Goal: Information Seeking & Learning: Learn about a topic

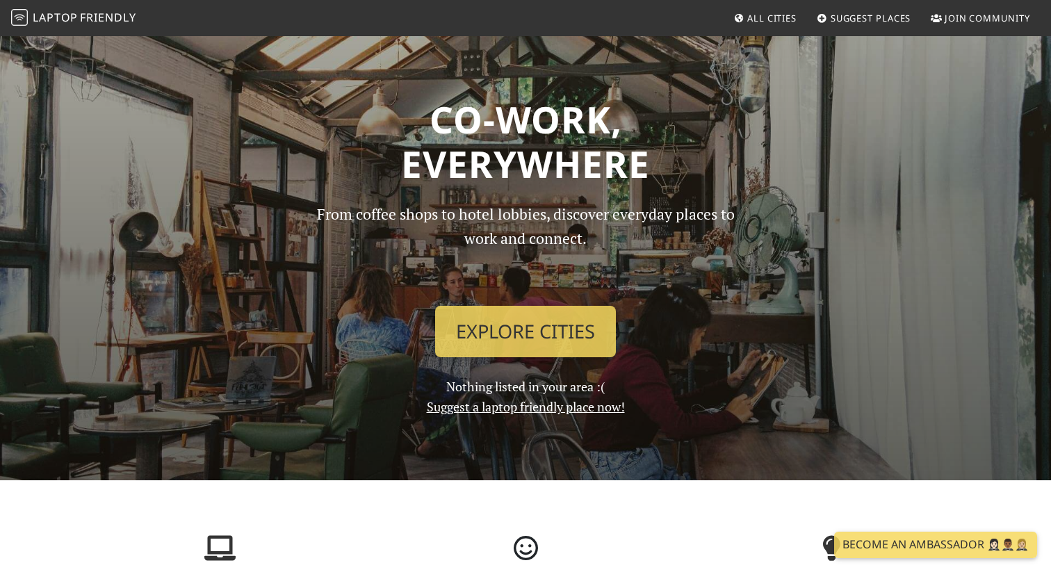
click at [764, 18] on span "All Cities" at bounding box center [771, 18] width 49 height 13
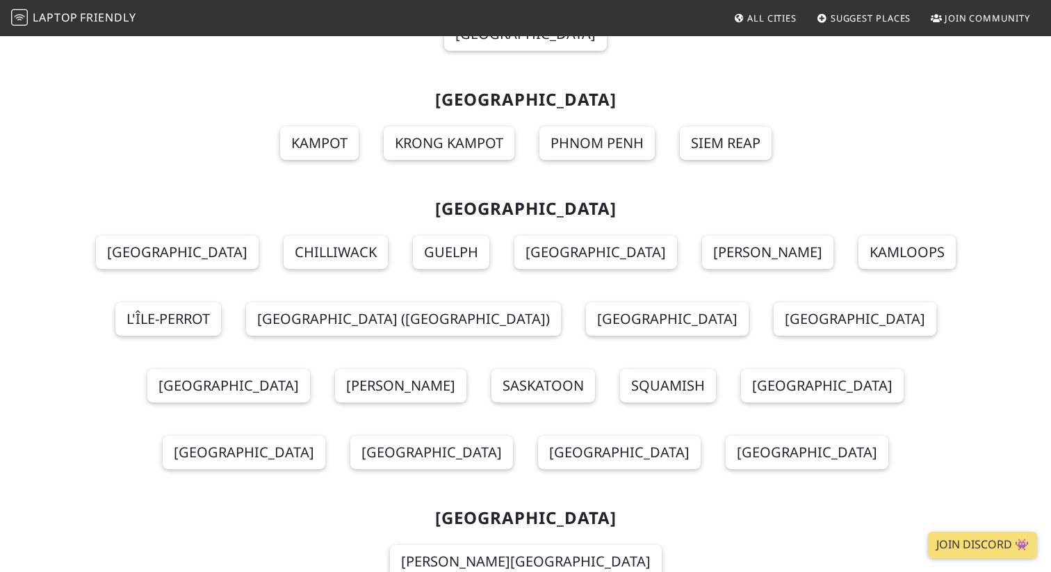
scroll to position [10963, 0]
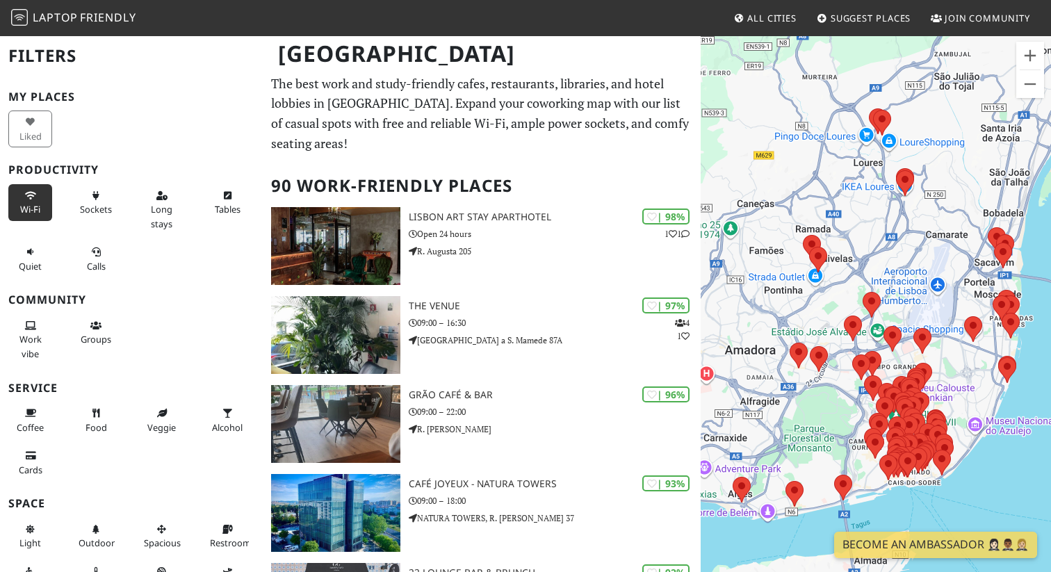
click at [32, 201] on button "Wi-Fi" at bounding box center [30, 202] width 44 height 37
click at [31, 201] on button "Wi-Fi" at bounding box center [30, 202] width 44 height 37
click at [83, 202] on button "Sockets" at bounding box center [96, 202] width 44 height 37
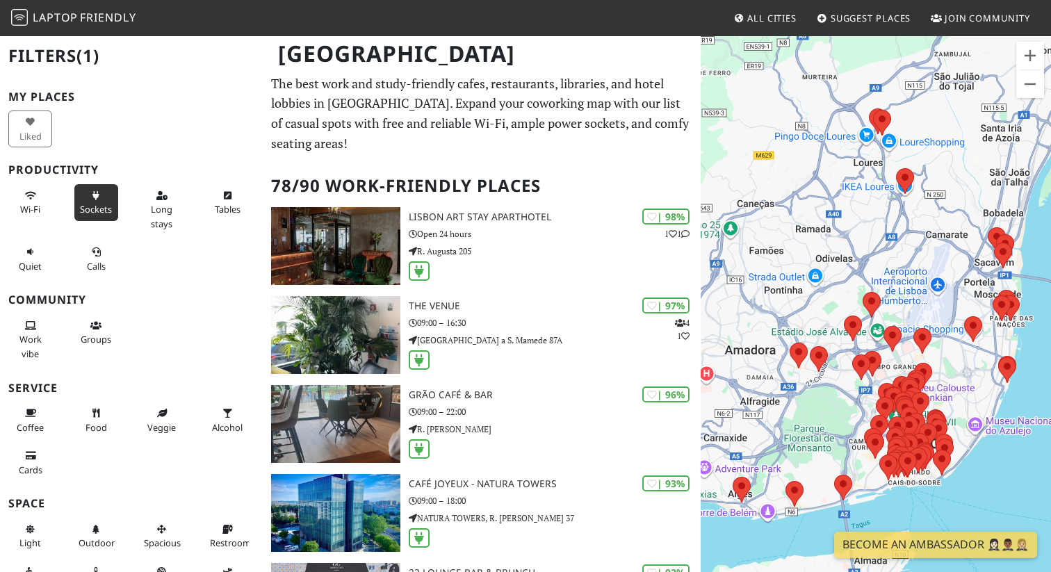
click at [94, 211] on span "Sockets" at bounding box center [96, 209] width 32 height 13
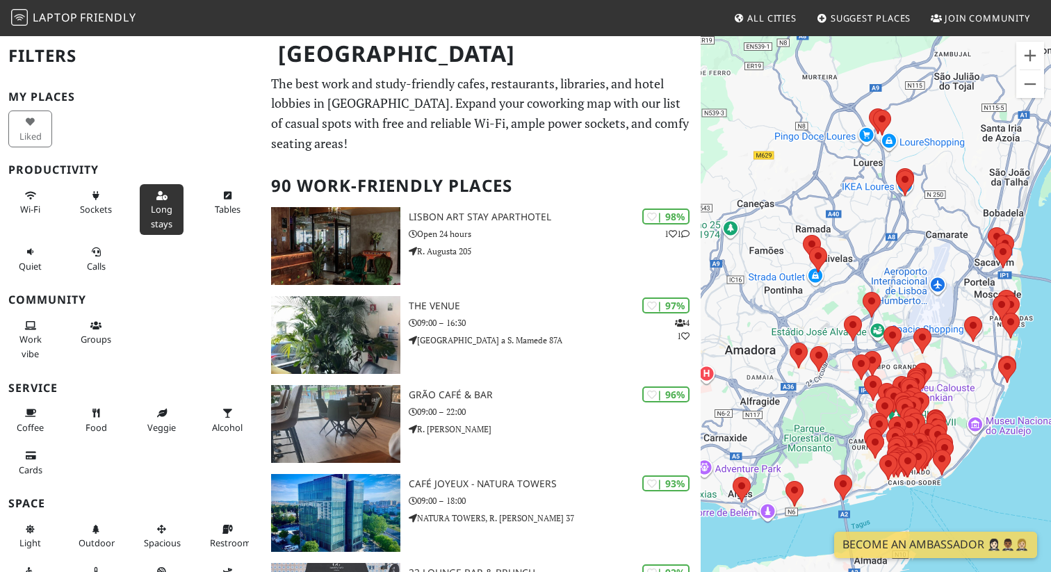
click at [165, 205] on span "Long stays" at bounding box center [162, 216] width 22 height 26
click at [228, 209] on span "Tables" at bounding box center [228, 209] width 26 height 13
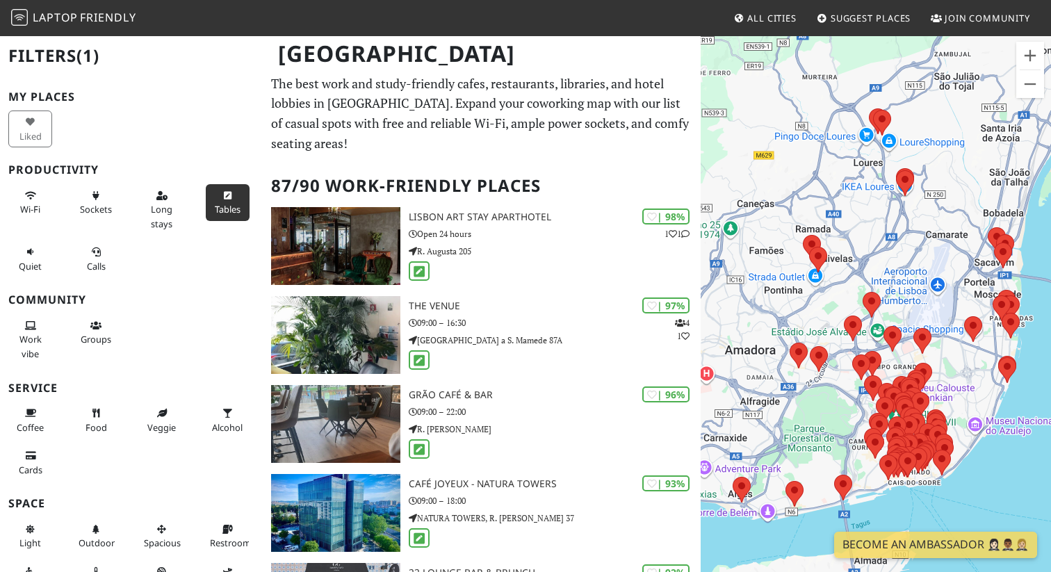
click at [227, 206] on span "Tables" at bounding box center [228, 209] width 26 height 13
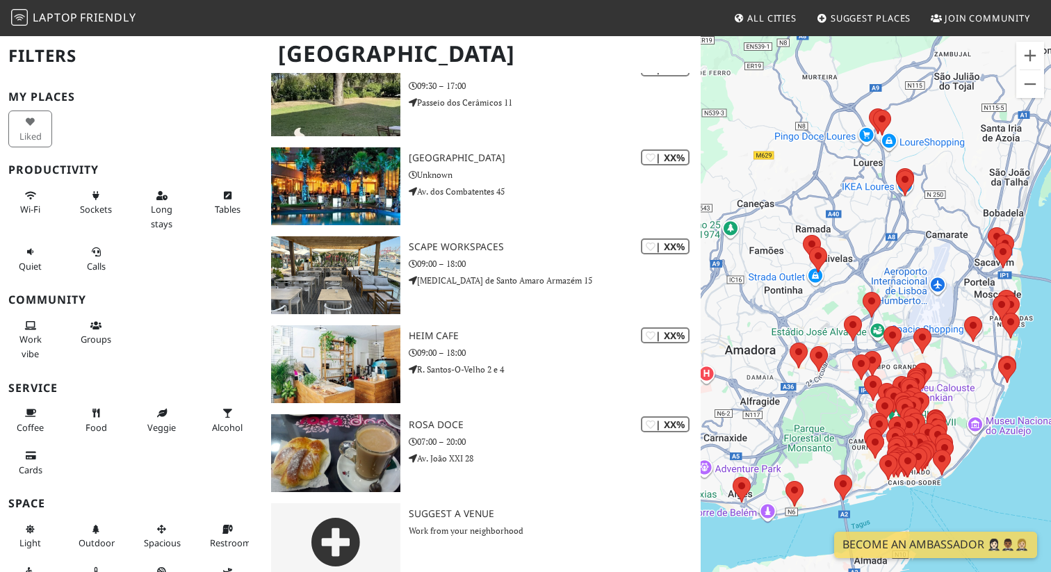
scroll to position [84, 0]
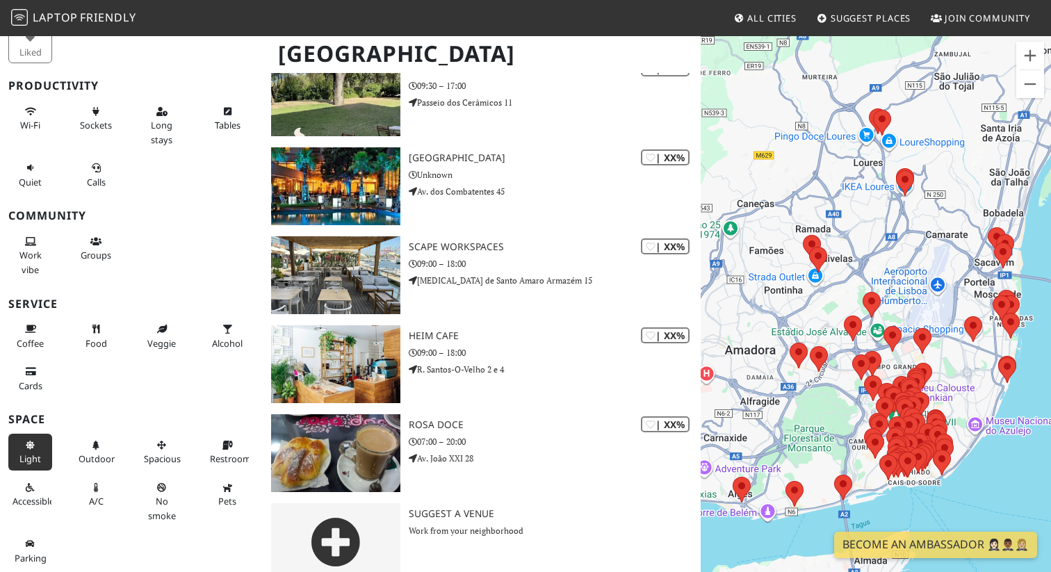
click at [35, 446] on icon at bounding box center [30, 445] width 11 height 9
click at [31, 447] on icon at bounding box center [30, 445] width 11 height 9
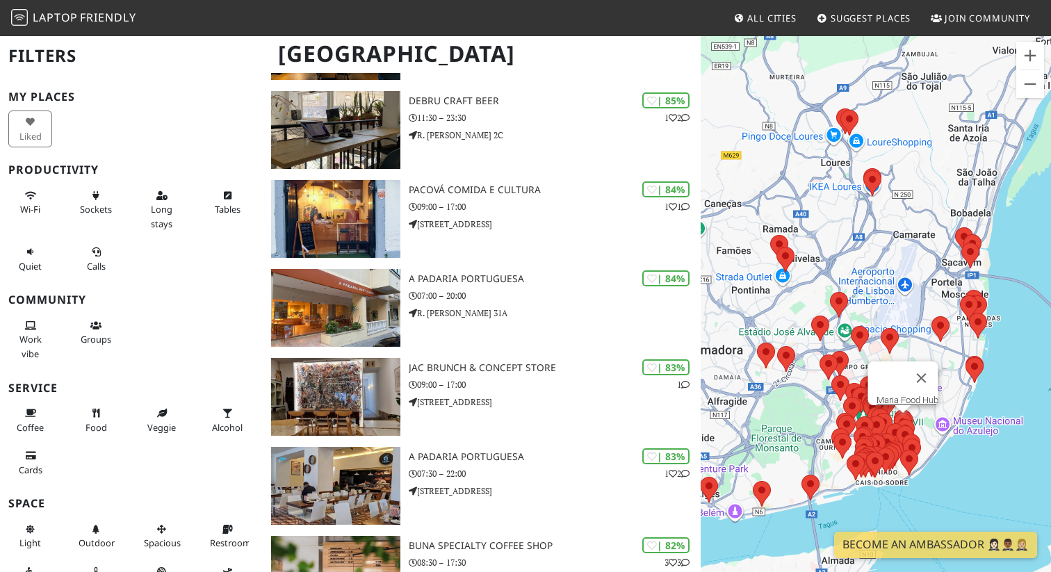
scroll to position [0, 0]
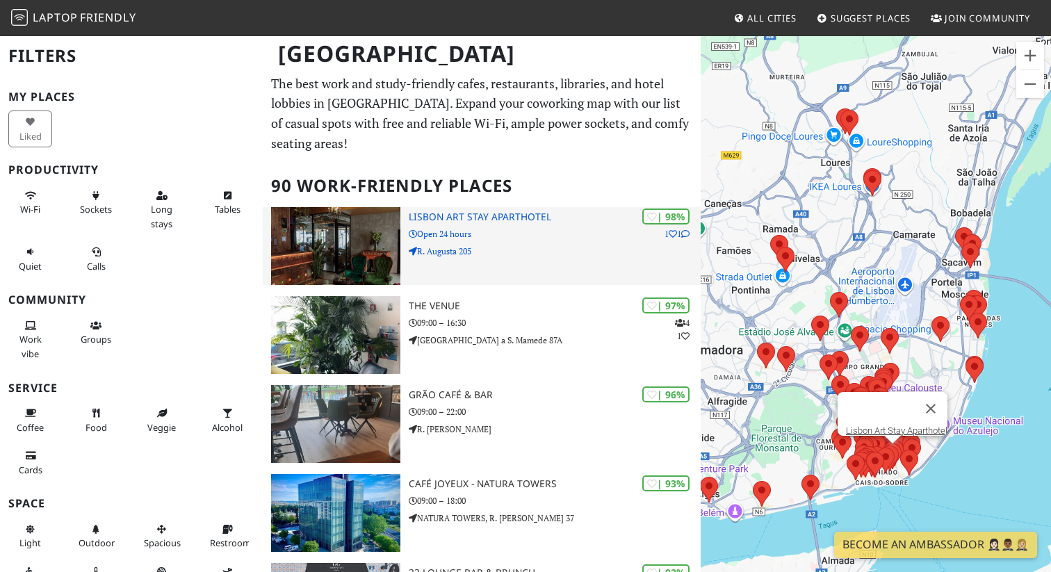
click at [411, 227] on p "Open 24 hours" at bounding box center [555, 233] width 292 height 13
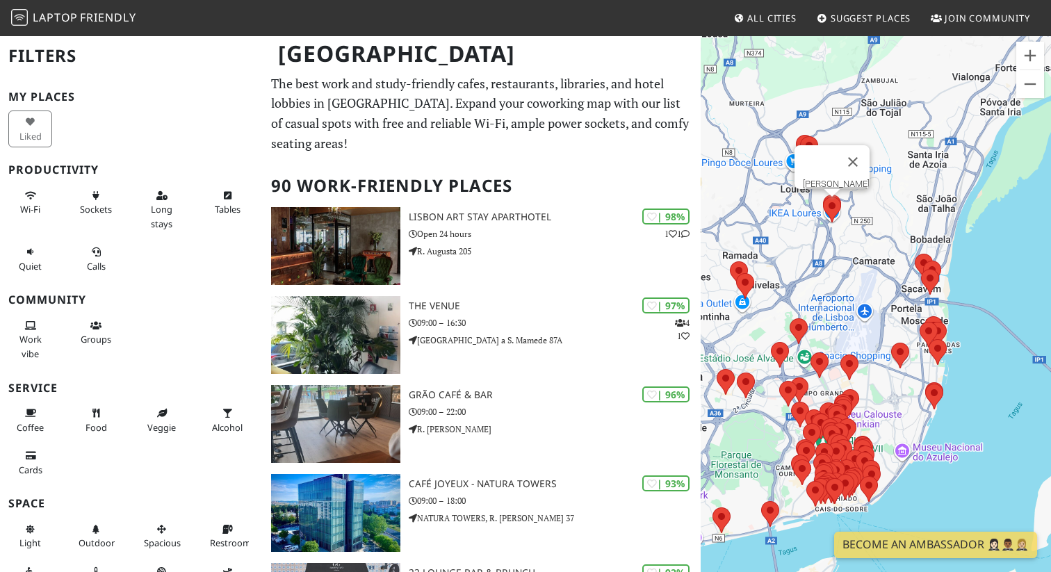
click at [823, 197] on area at bounding box center [823, 197] width 0 height 0
click at [827, 197] on img at bounding box center [832, 210] width 18 height 26
click at [801, 136] on img at bounding box center [809, 149] width 18 height 26
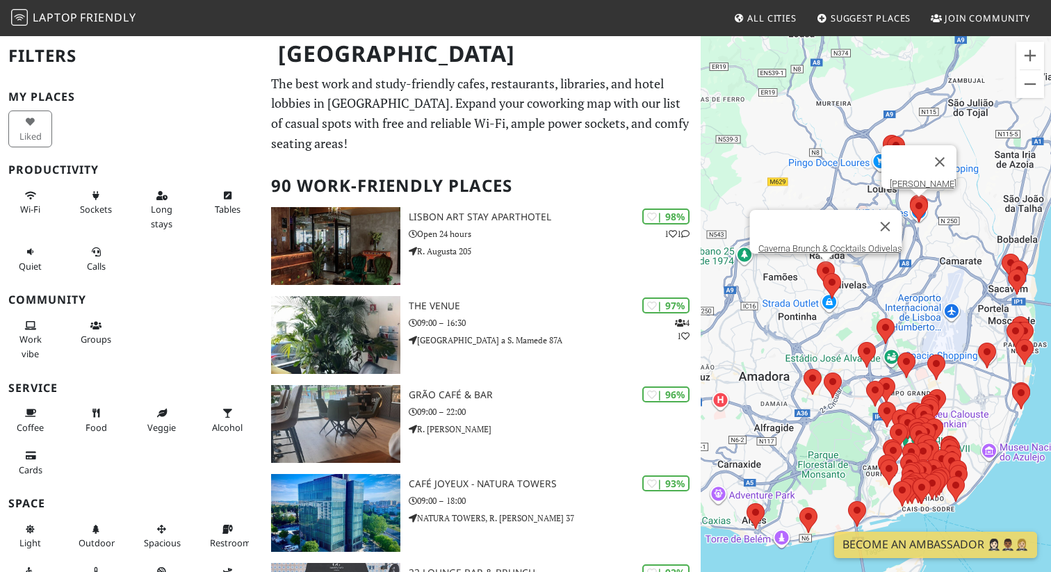
click at [817, 261] on area at bounding box center [817, 261] width 0 height 0
click at [823, 273] on area at bounding box center [823, 273] width 0 height 0
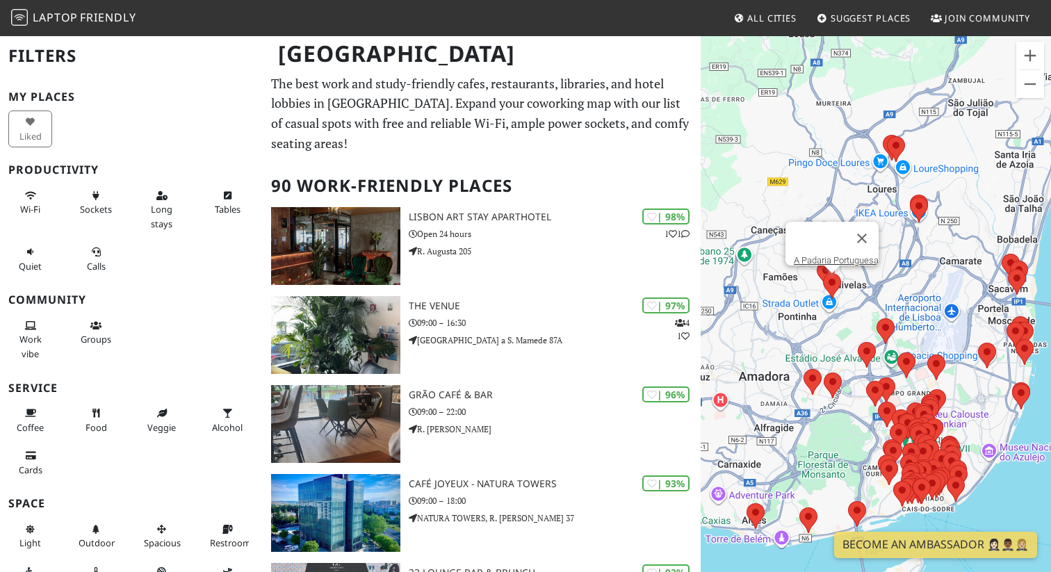
drag, startPoint x: 543, startPoint y: 318, endPoint x: 390, endPoint y: 0, distance: 353.2
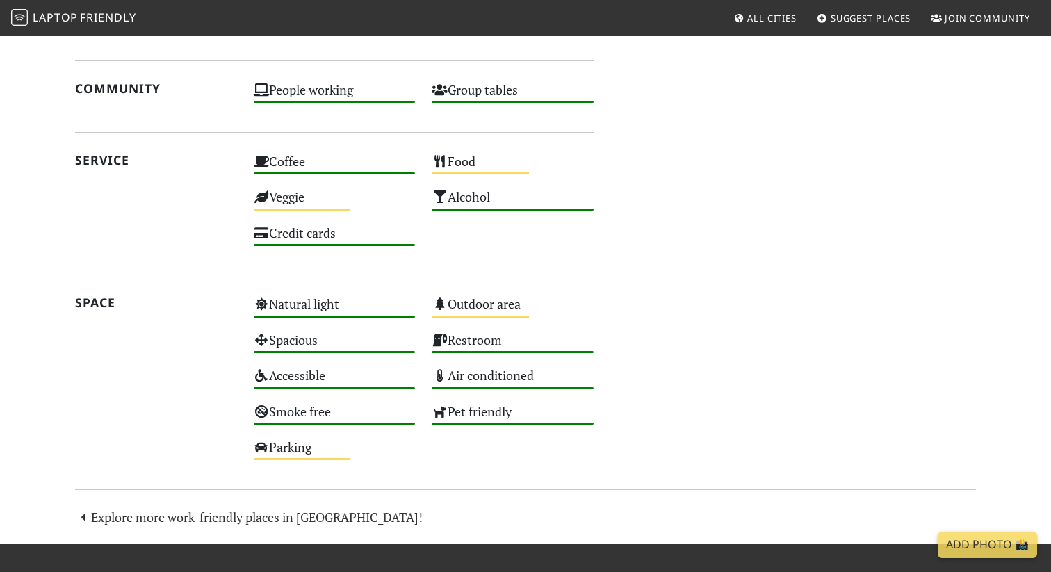
scroll to position [733, 0]
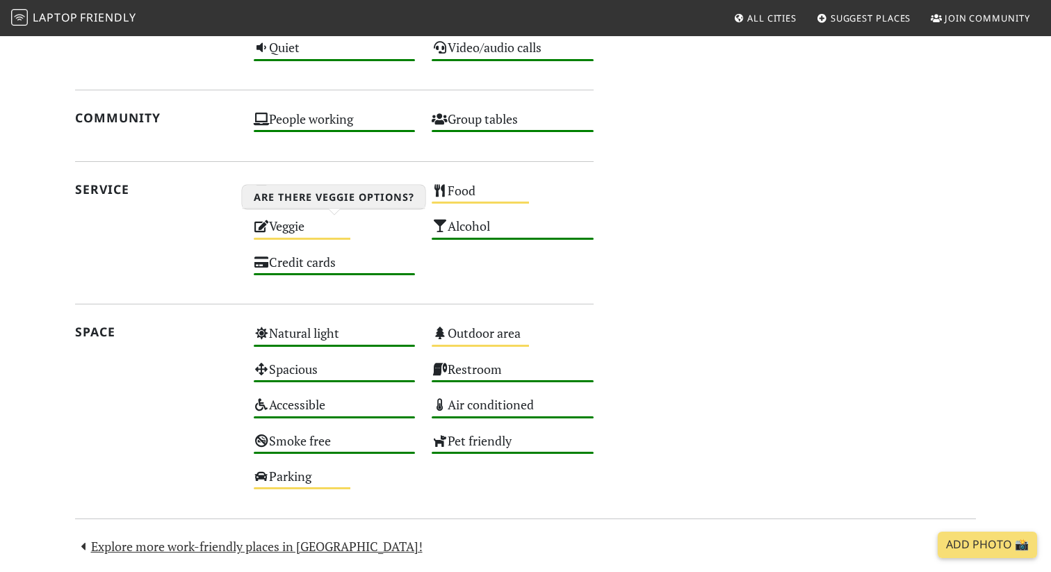
click at [288, 233] on div "Veggie Medium" at bounding box center [334, 232] width 179 height 35
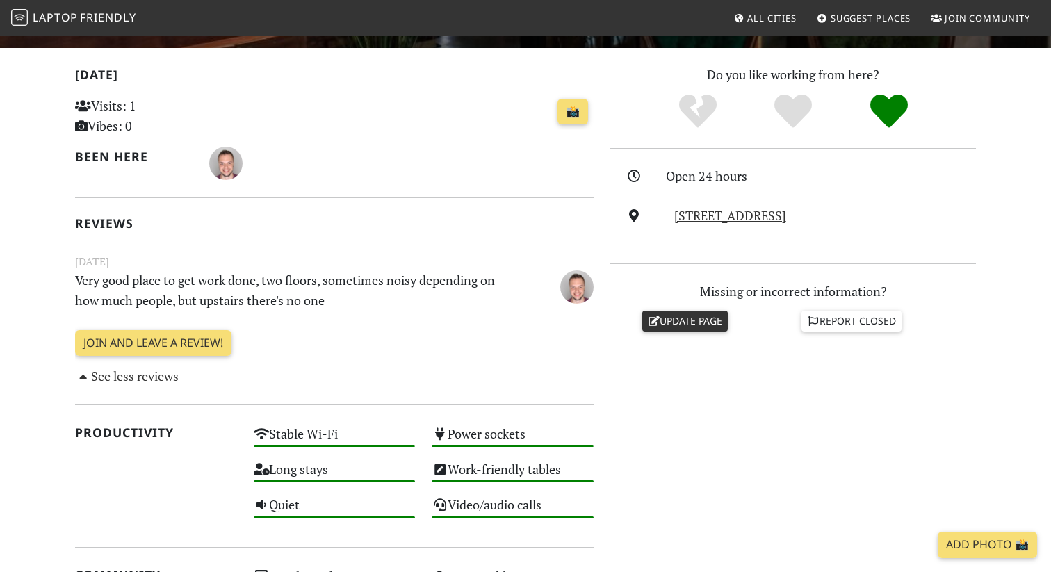
scroll to position [0, 0]
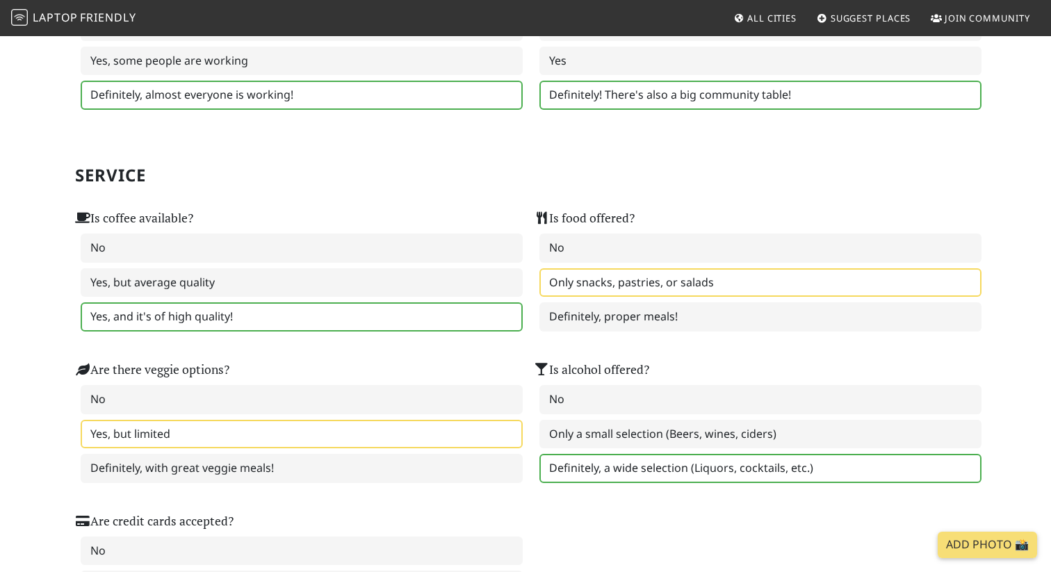
scroll to position [749, 0]
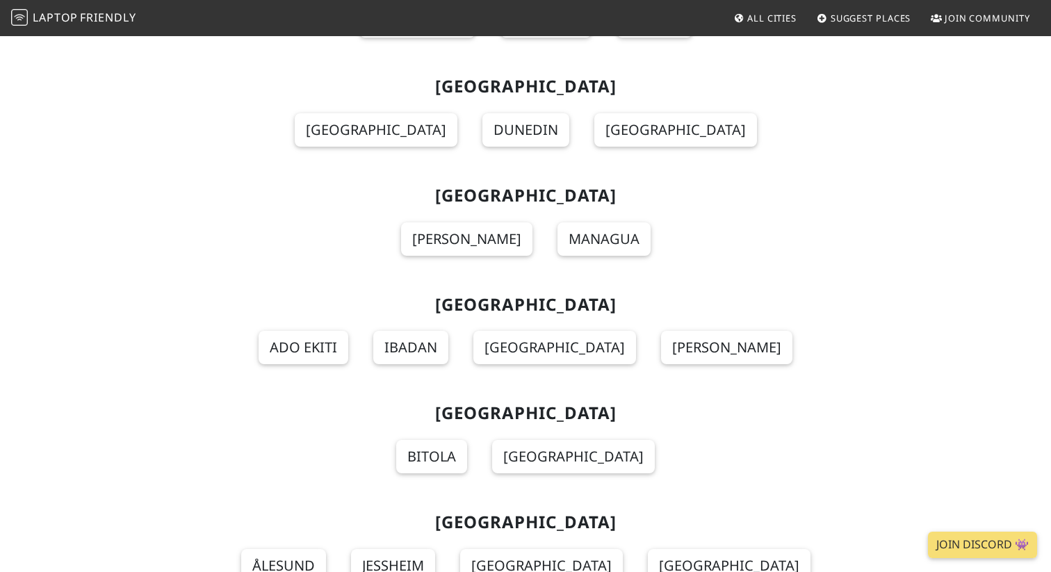
scroll to position [10957, 0]
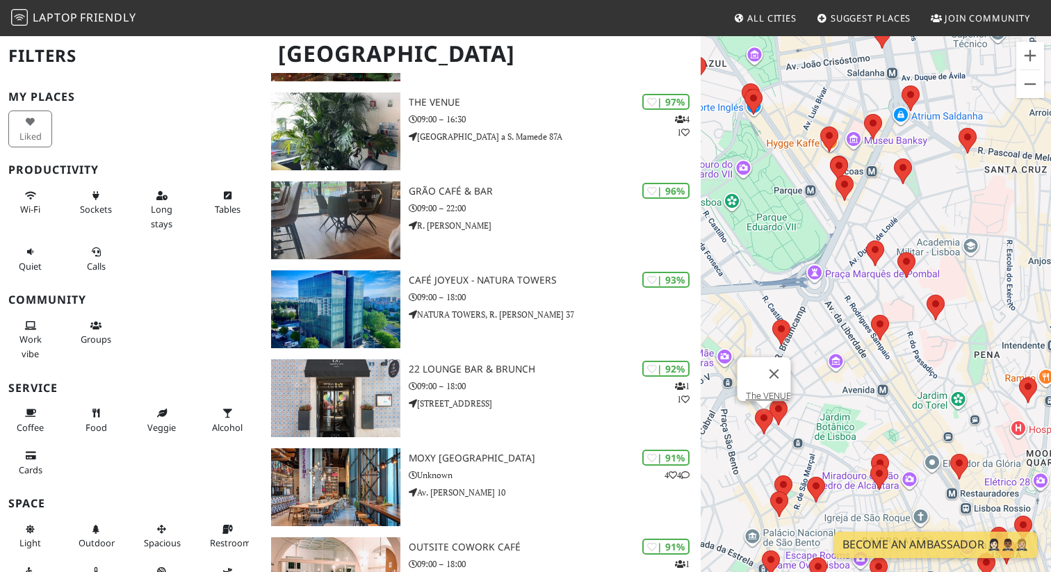
scroll to position [175, 0]
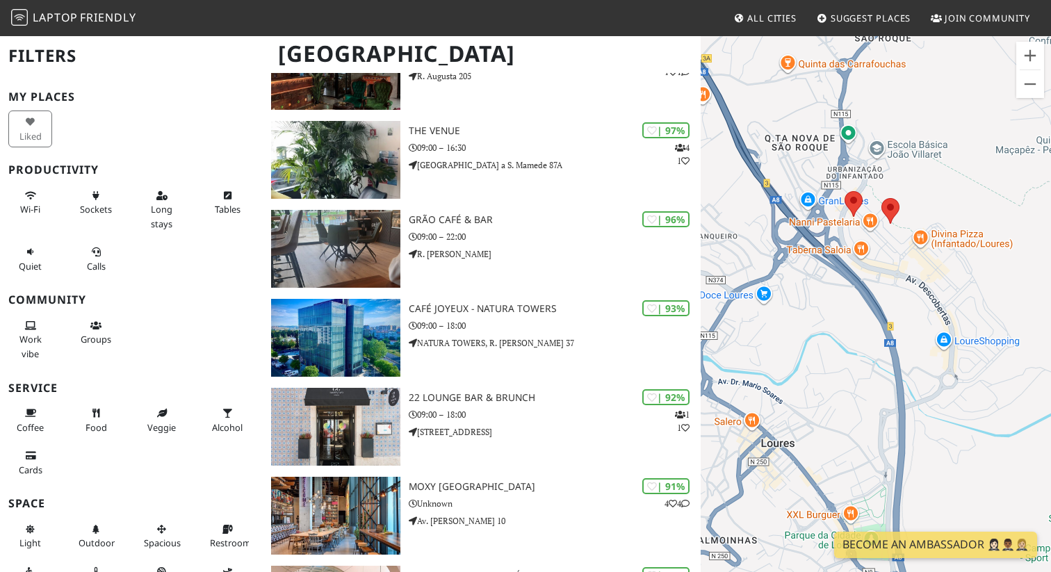
drag, startPoint x: 795, startPoint y: 186, endPoint x: 904, endPoint y: 248, distance: 125.2
click at [904, 248] on div "To navigate, press the arrow keys." at bounding box center [876, 321] width 350 height 572
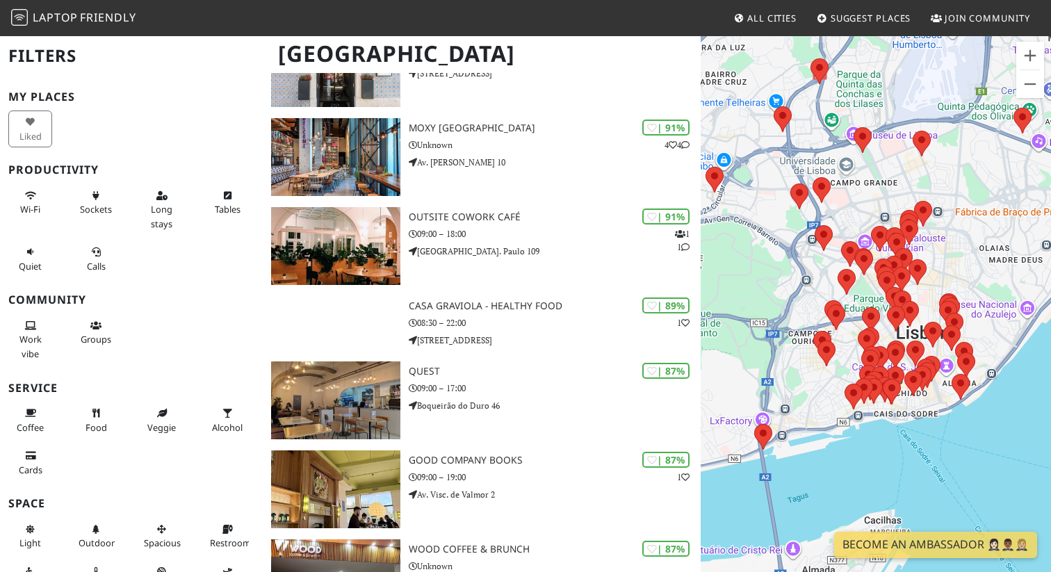
scroll to position [0, 0]
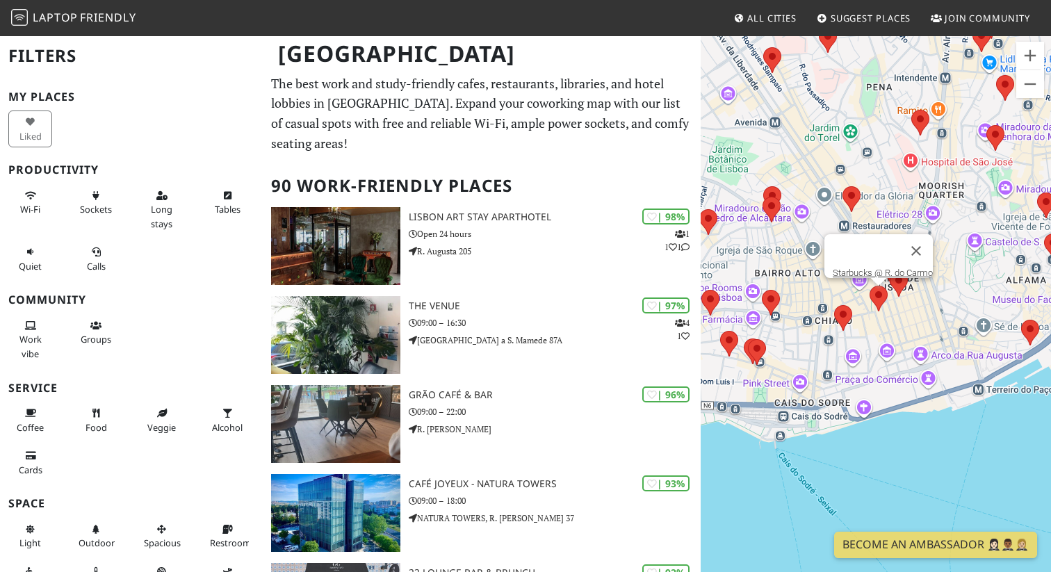
click at [870, 286] on area at bounding box center [870, 286] width 0 height 0
click at [890, 271] on area at bounding box center [890, 271] width 0 height 0
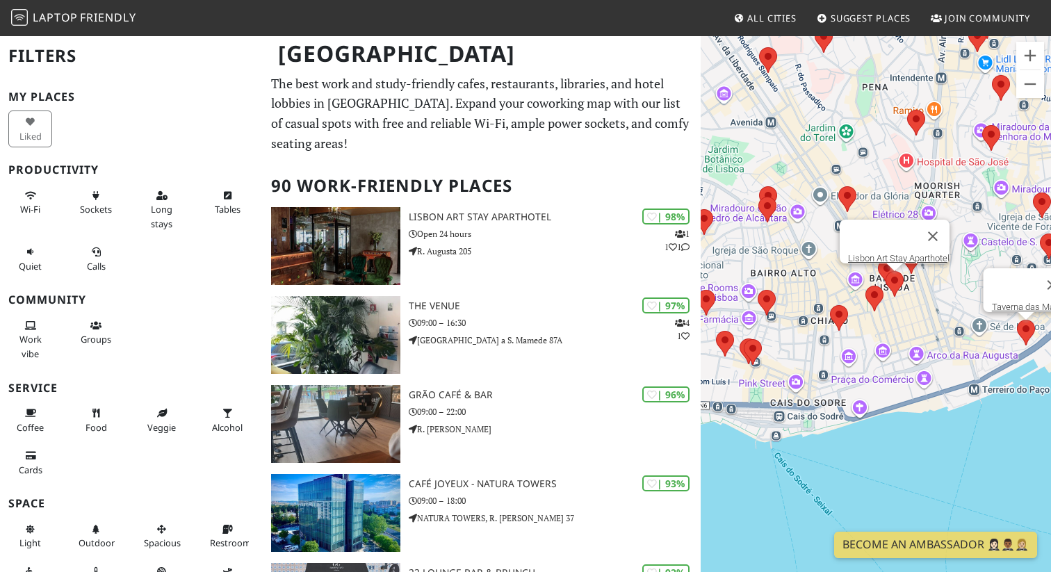
click at [1027, 327] on div "To navigate, press the arrow keys. Lisbon Art Stay Aparthotel Taverna das Marias" at bounding box center [876, 321] width 350 height 572
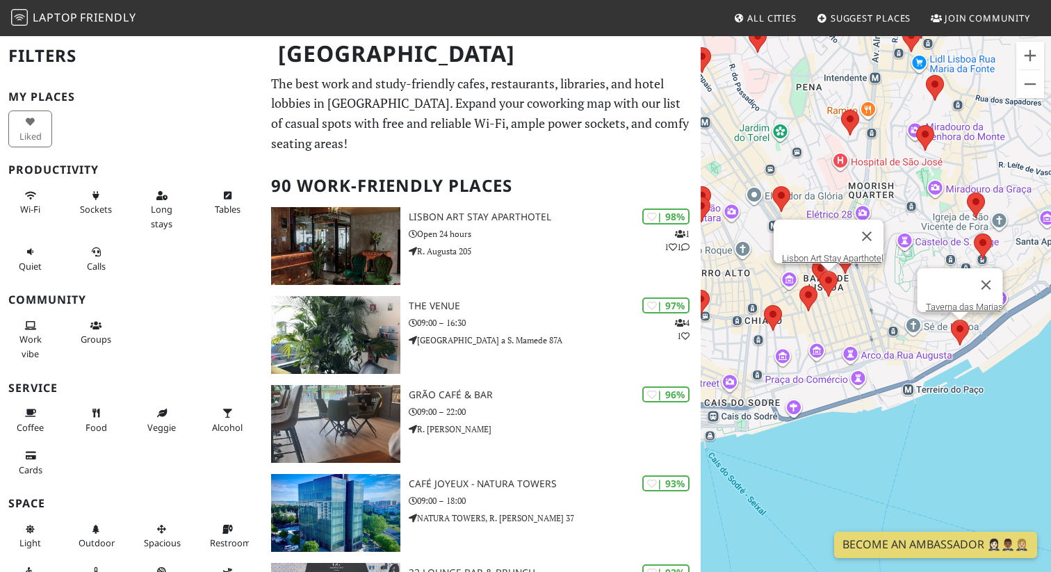
click at [951, 320] on area at bounding box center [951, 320] width 0 height 0
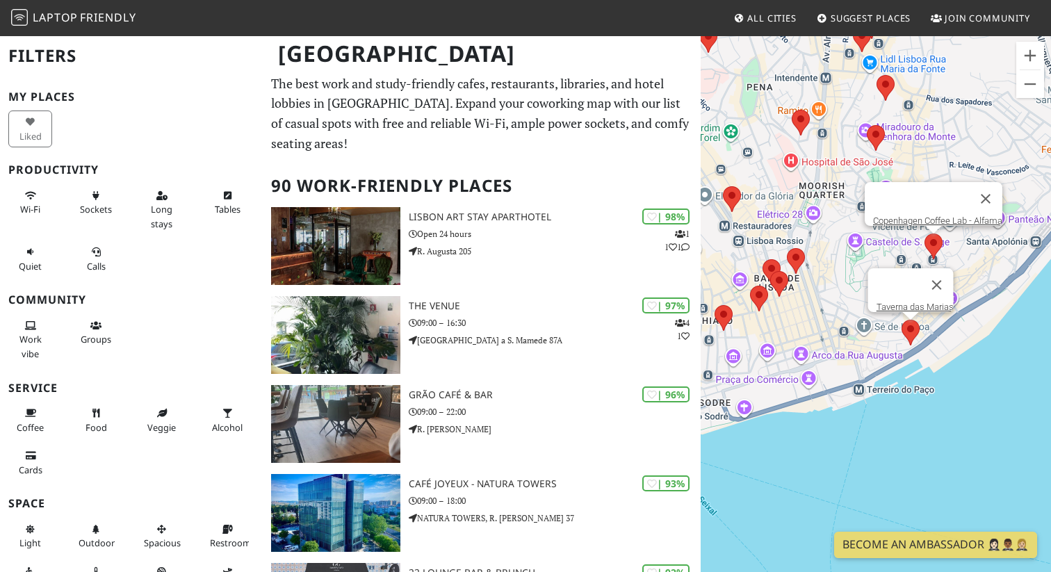
click at [924, 234] on area at bounding box center [924, 234] width 0 height 0
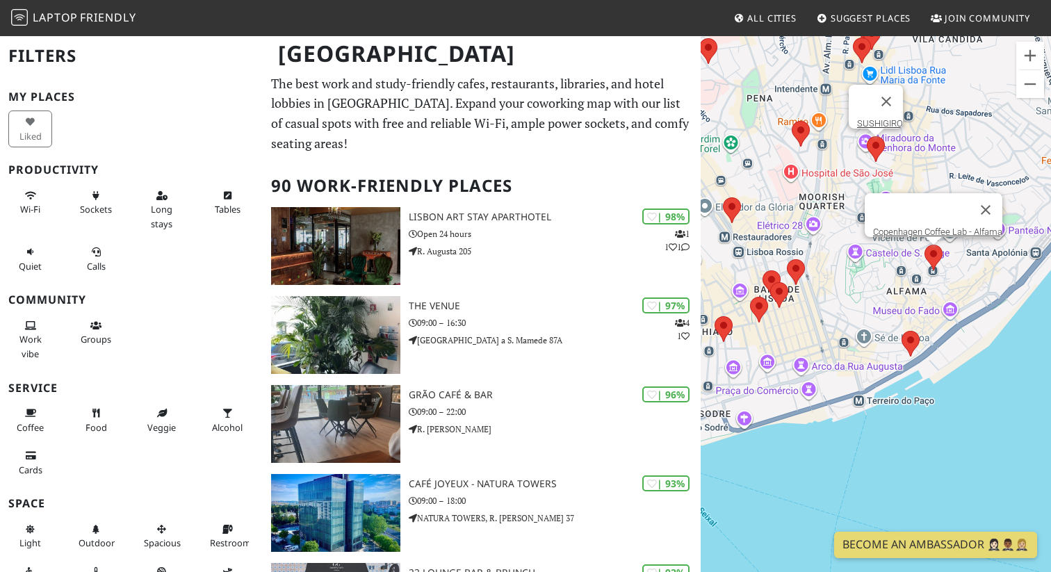
click at [867, 136] on area at bounding box center [867, 136] width 0 height 0
click at [867, 118] on link "SUSHIGIRO" at bounding box center [880, 123] width 46 height 10
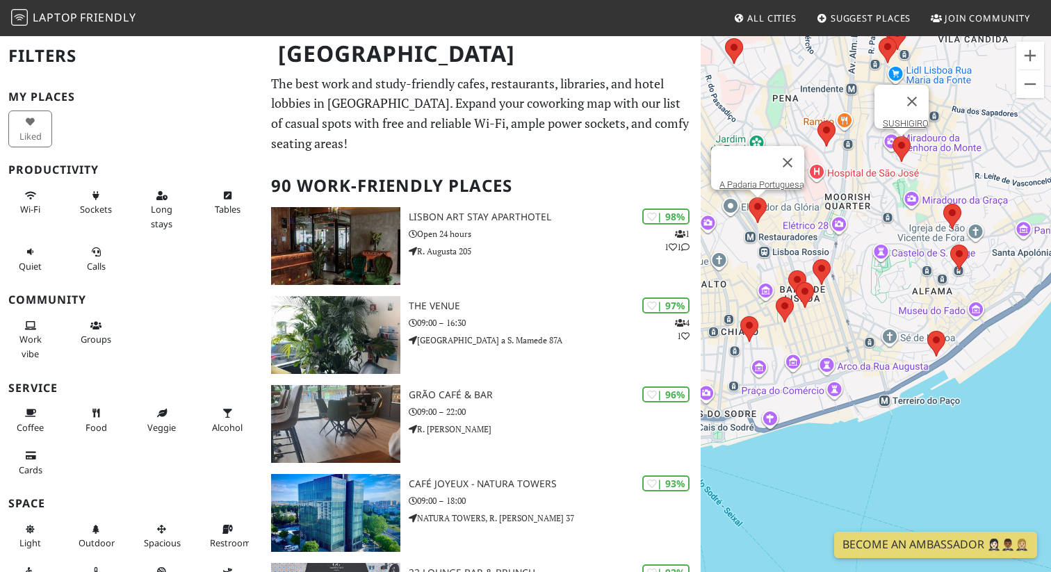
click at [749, 197] on area at bounding box center [749, 197] width 0 height 0
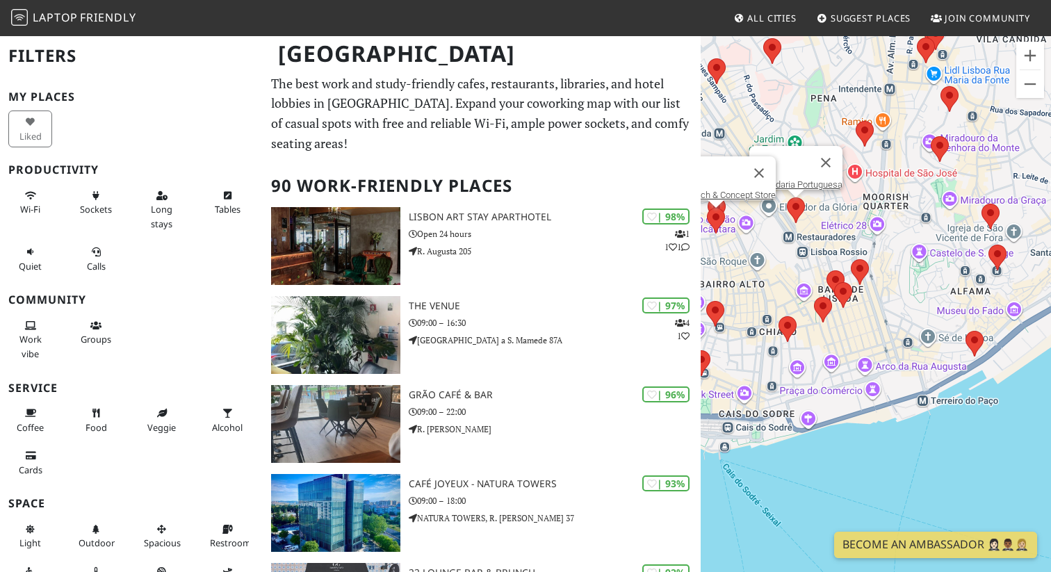
click at [721, 211] on div "To navigate, press the arrow keys. A Padaria Portuguesa JAC Brunch & Concept St…" at bounding box center [876, 321] width 350 height 572
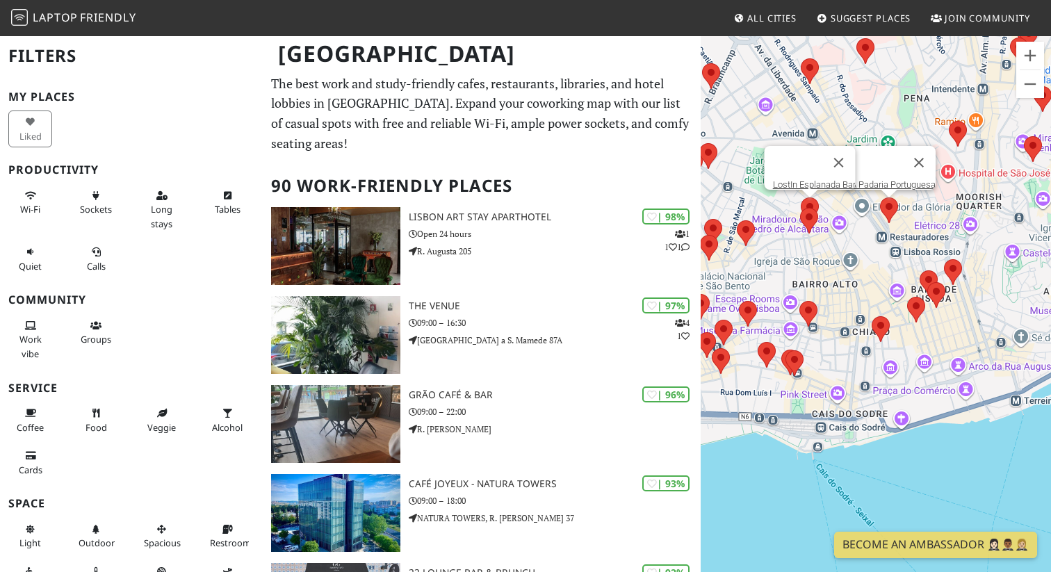
click at [801, 197] on area at bounding box center [801, 197] width 0 height 0
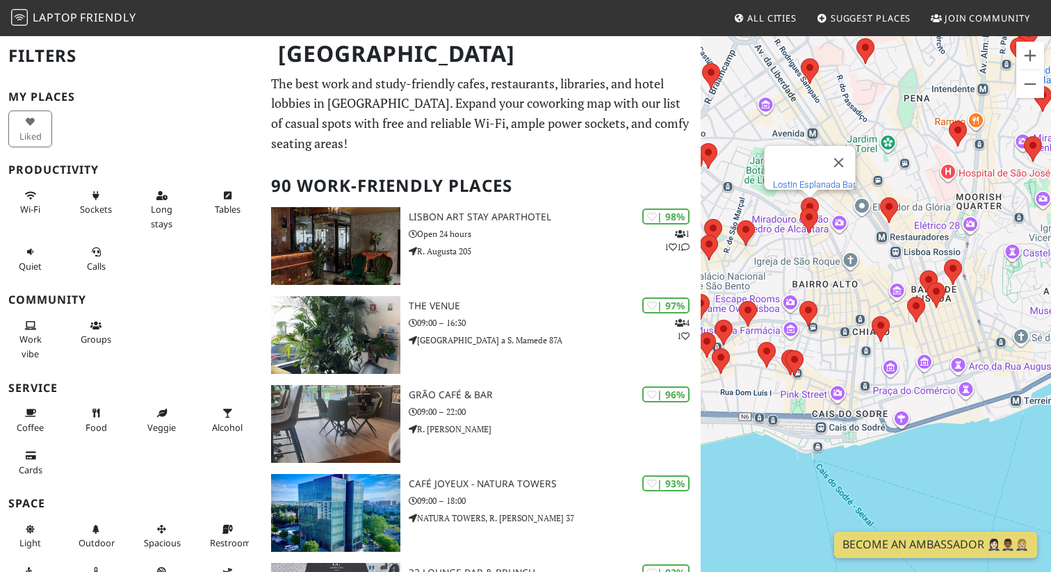
click at [806, 179] on link "LostIn Esplanada Bar" at bounding box center [814, 184] width 83 height 10
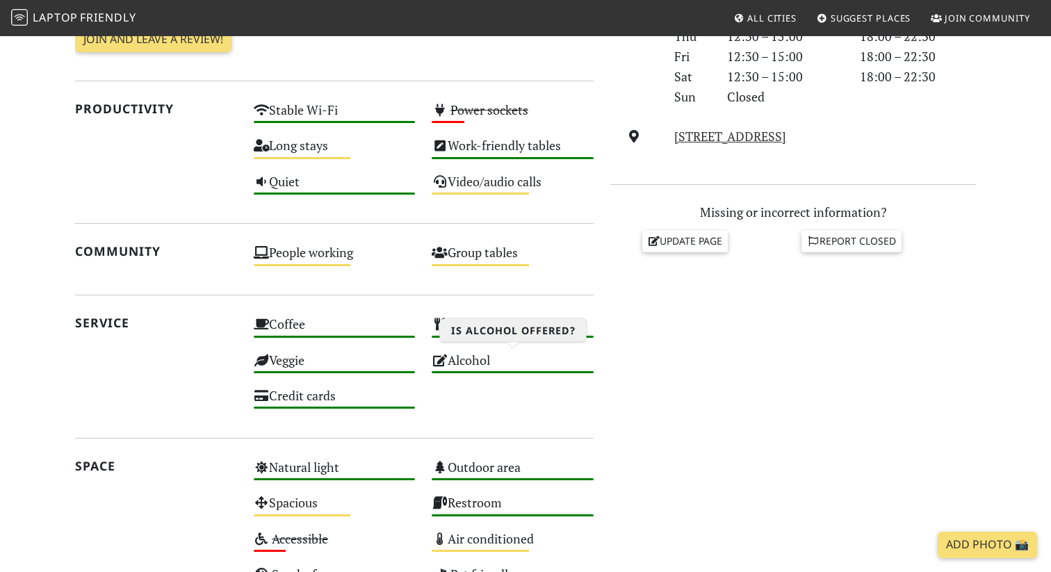
scroll to position [476, 0]
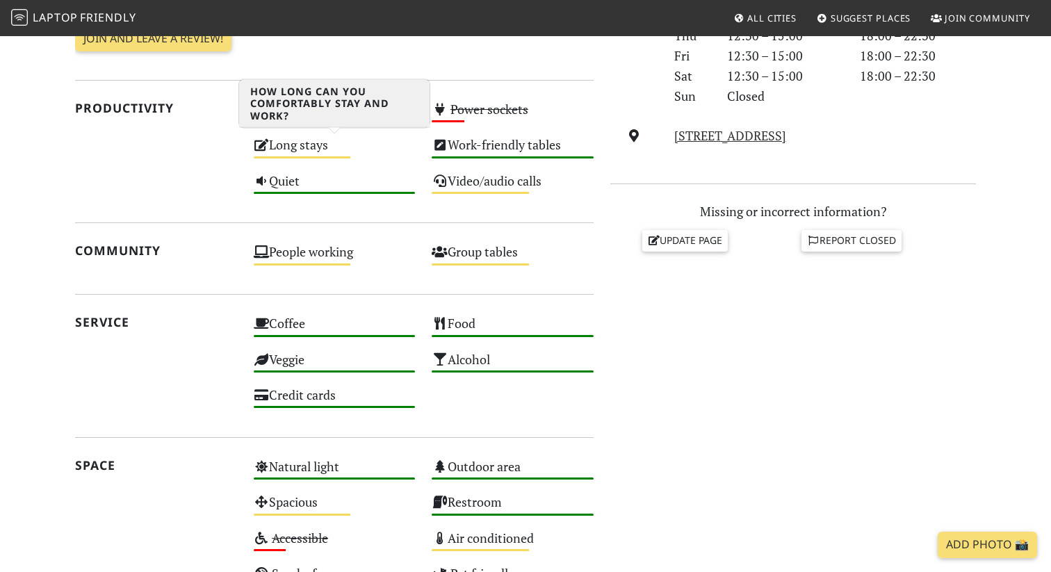
click at [295, 147] on div "Long stays Medium" at bounding box center [334, 150] width 179 height 35
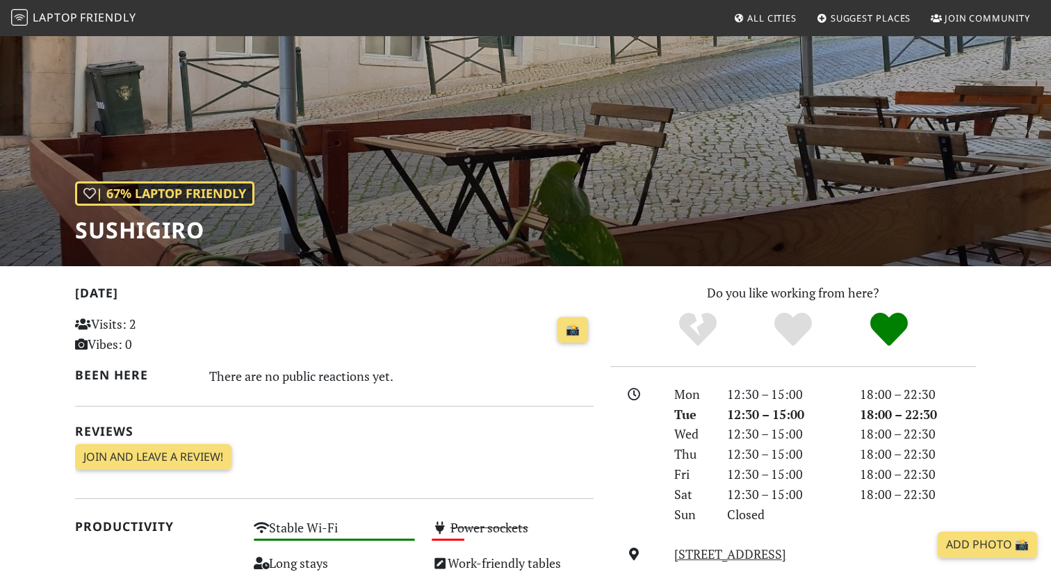
scroll to position [0, 0]
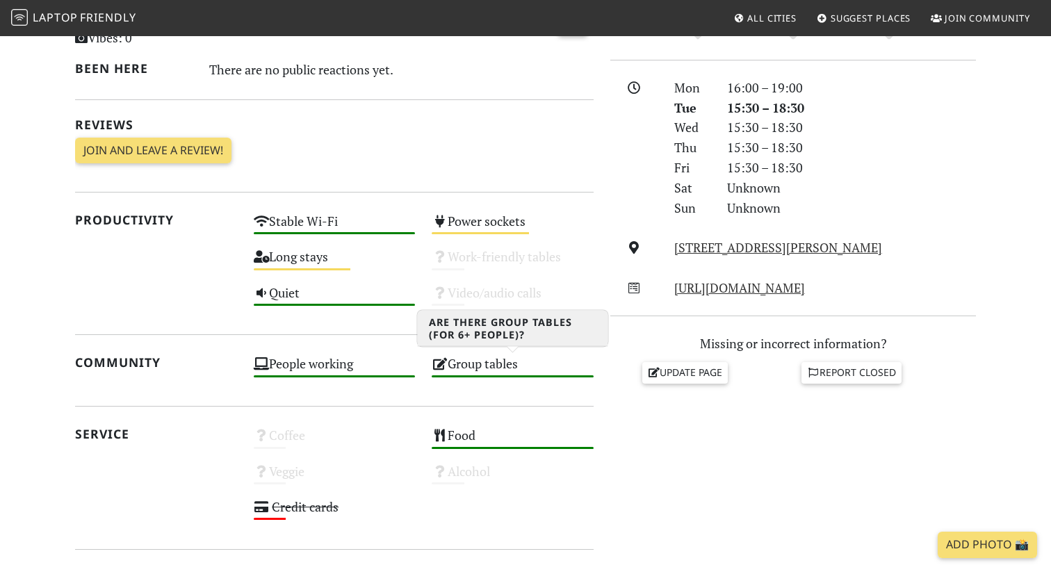
scroll to position [367, 0]
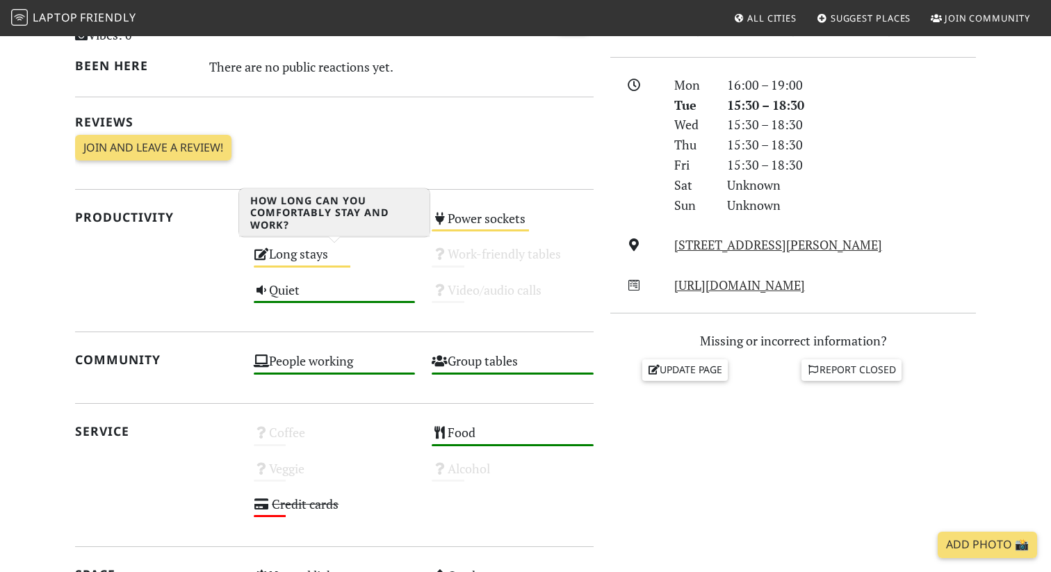
click at [318, 253] on div "Long stays Medium" at bounding box center [334, 260] width 179 height 35
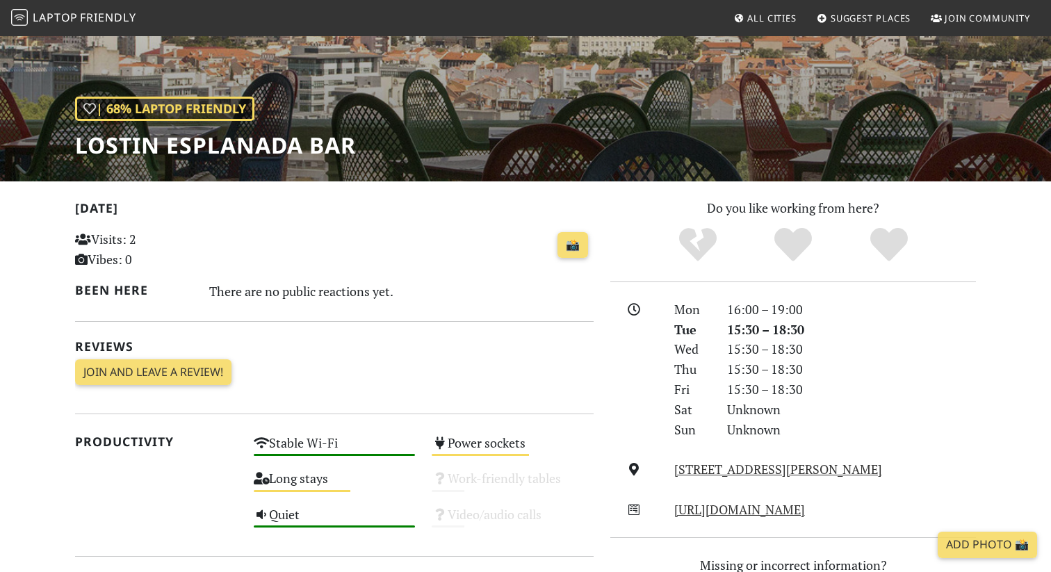
scroll to position [0, 0]
